Goal: Book appointment/travel/reservation

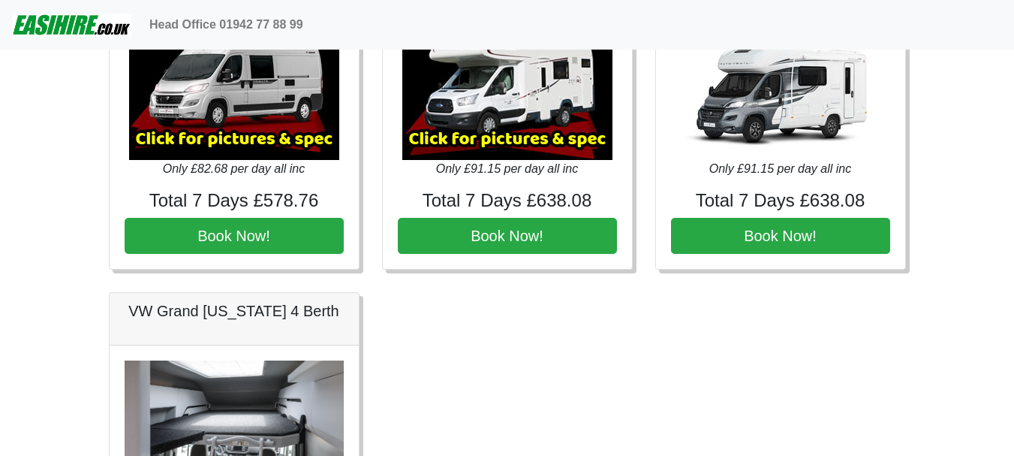
scroll to position [2027, 0]
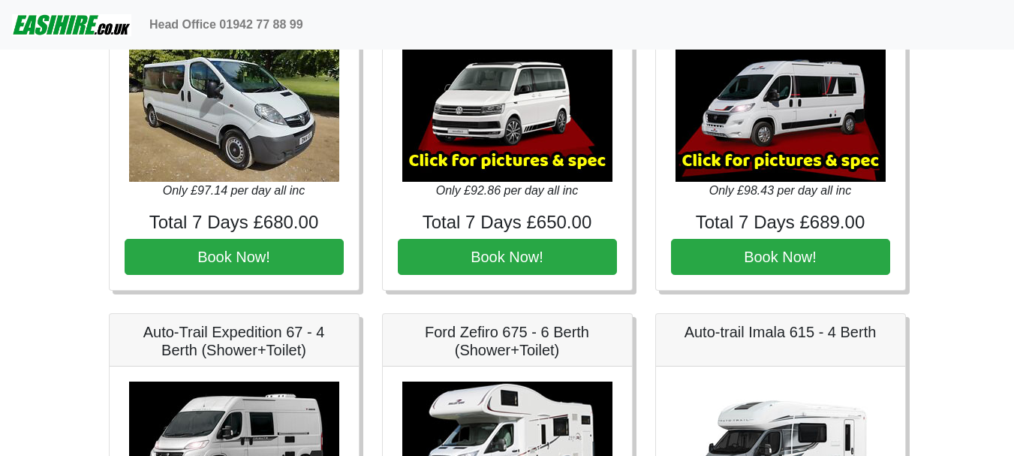
scroll to position [2102, 0]
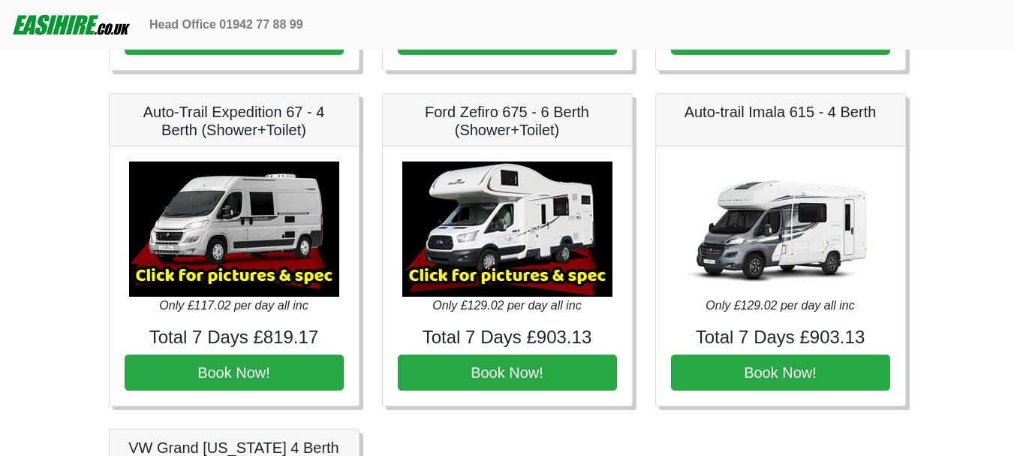
scroll to position [2027, 0]
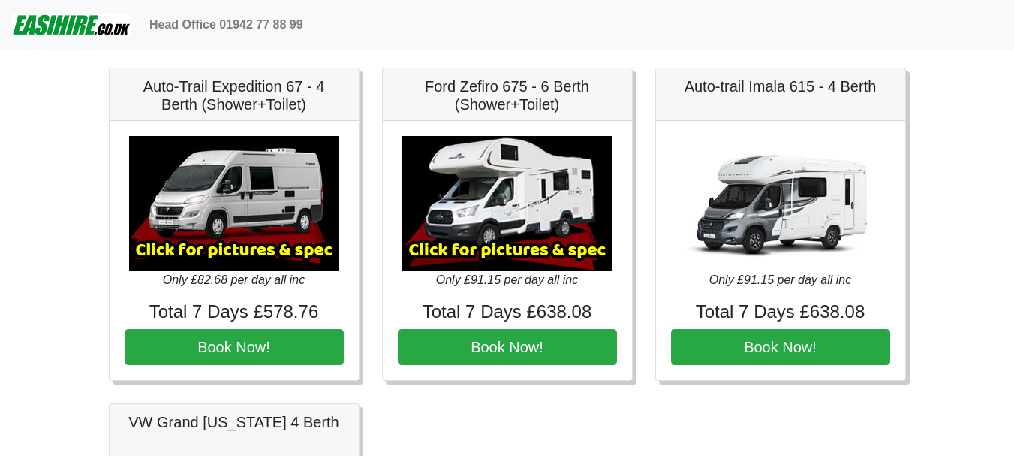
scroll to position [2027, 0]
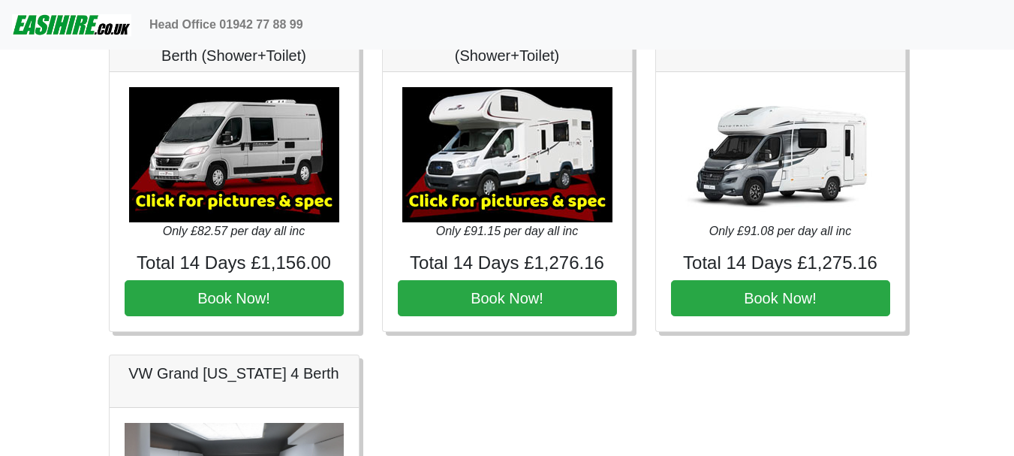
scroll to position [2027, 0]
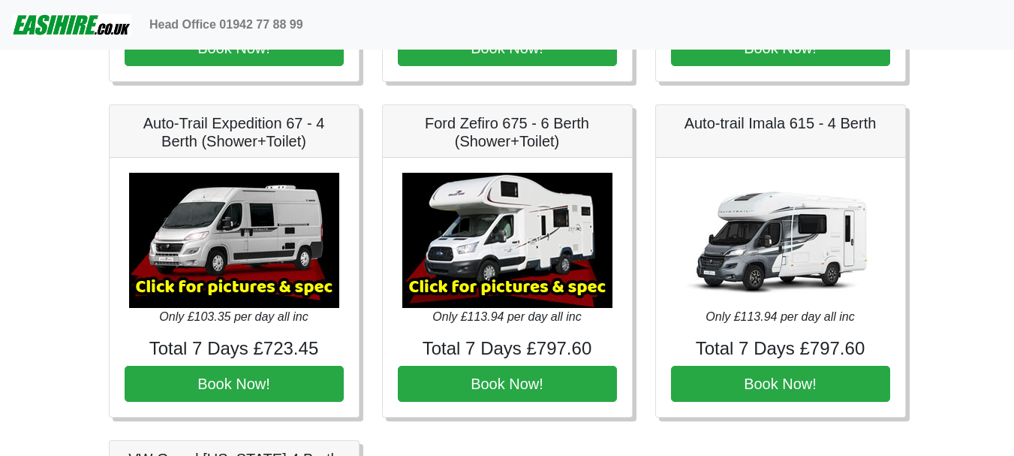
scroll to position [2027, 0]
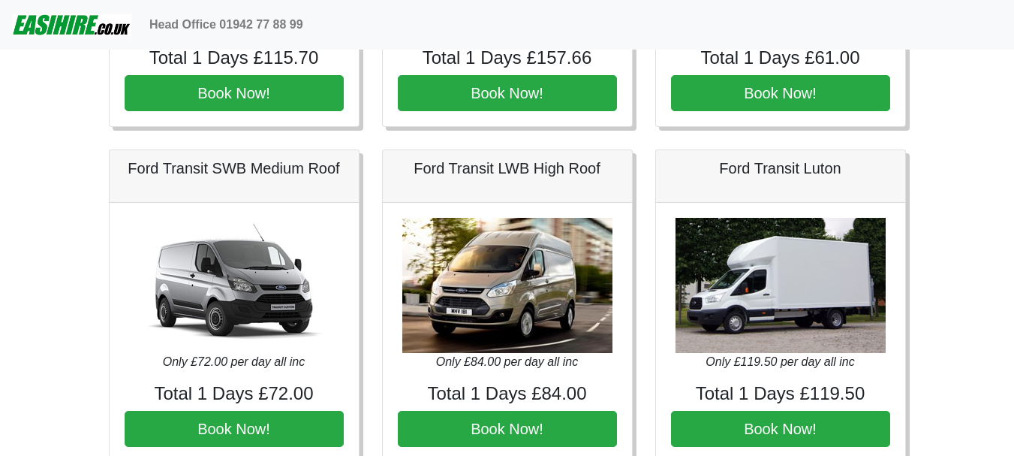
scroll to position [676, 0]
